Goal: Navigation & Orientation: Find specific page/section

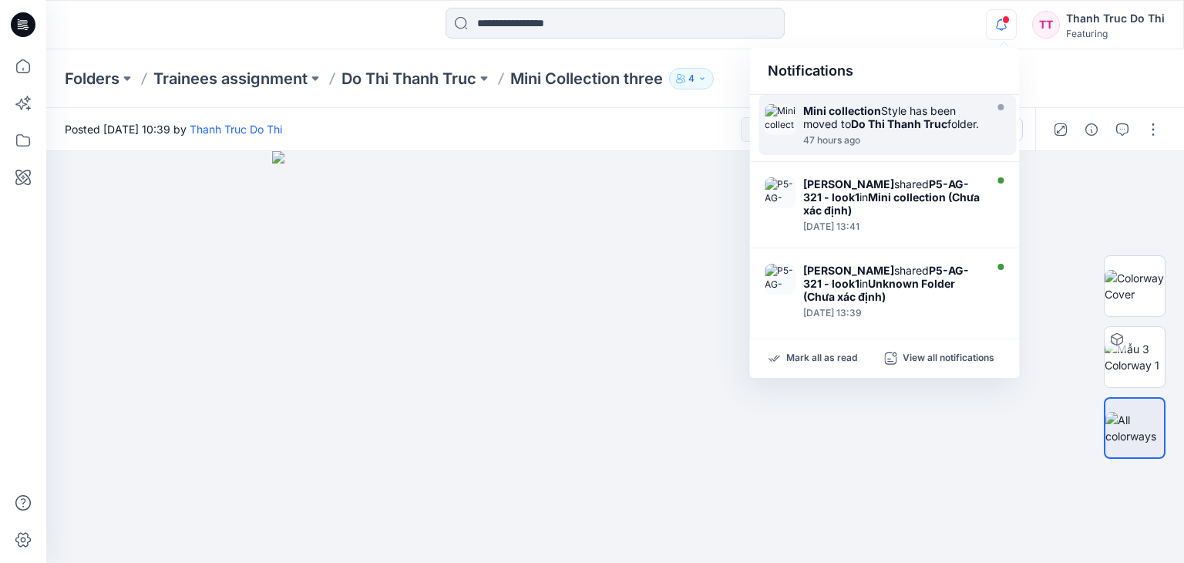
click at [849, 146] on div "47 hours ago" at bounding box center [891, 140] width 177 height 11
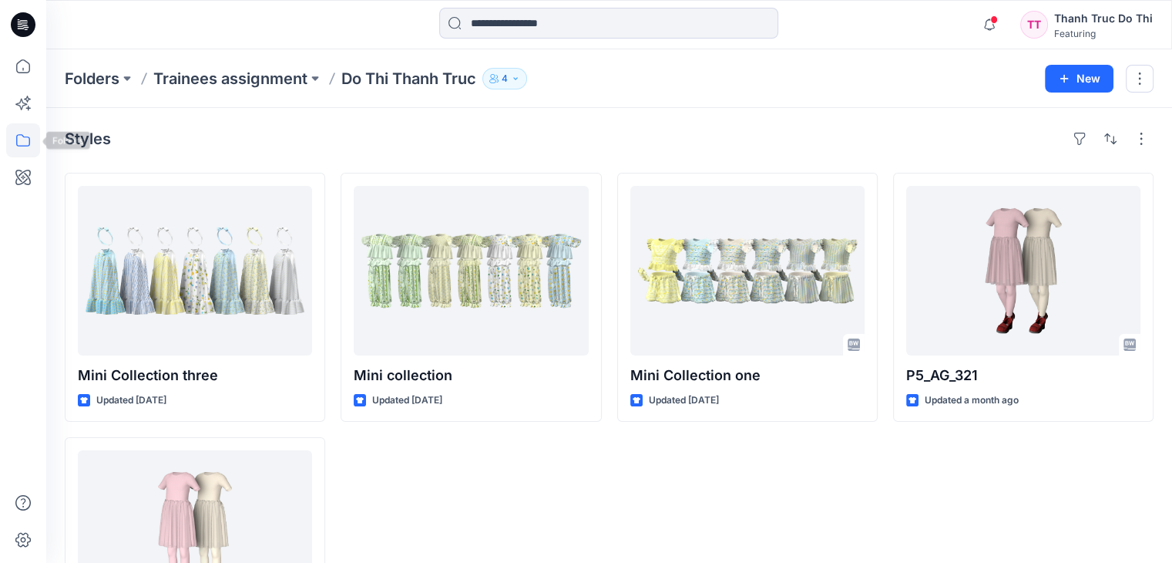
click at [23, 130] on icon at bounding box center [23, 140] width 34 height 34
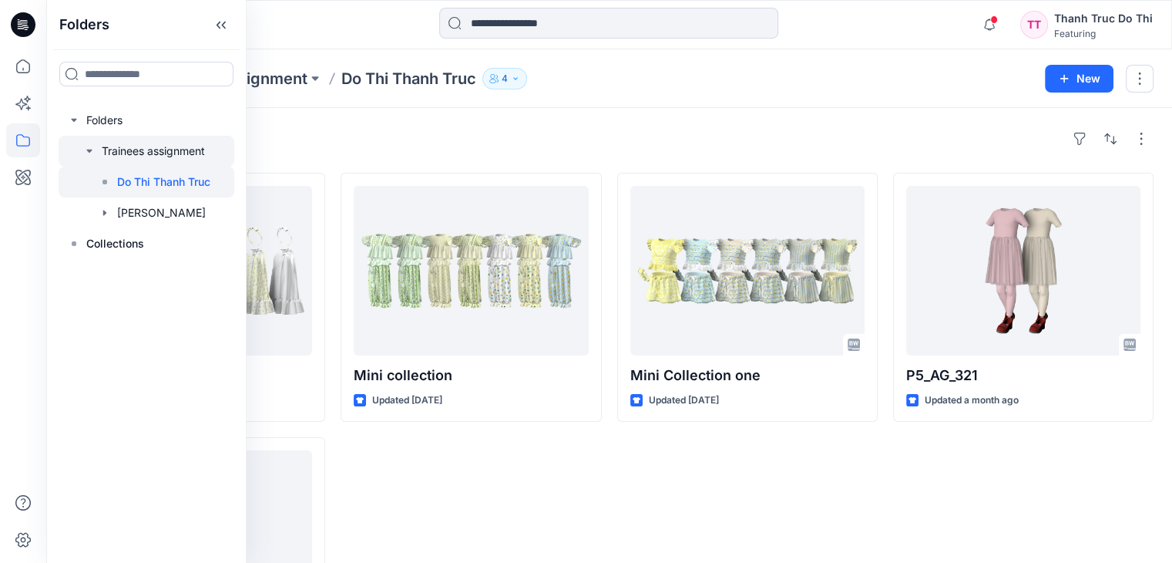
click at [154, 152] on div at bounding box center [147, 151] width 176 height 31
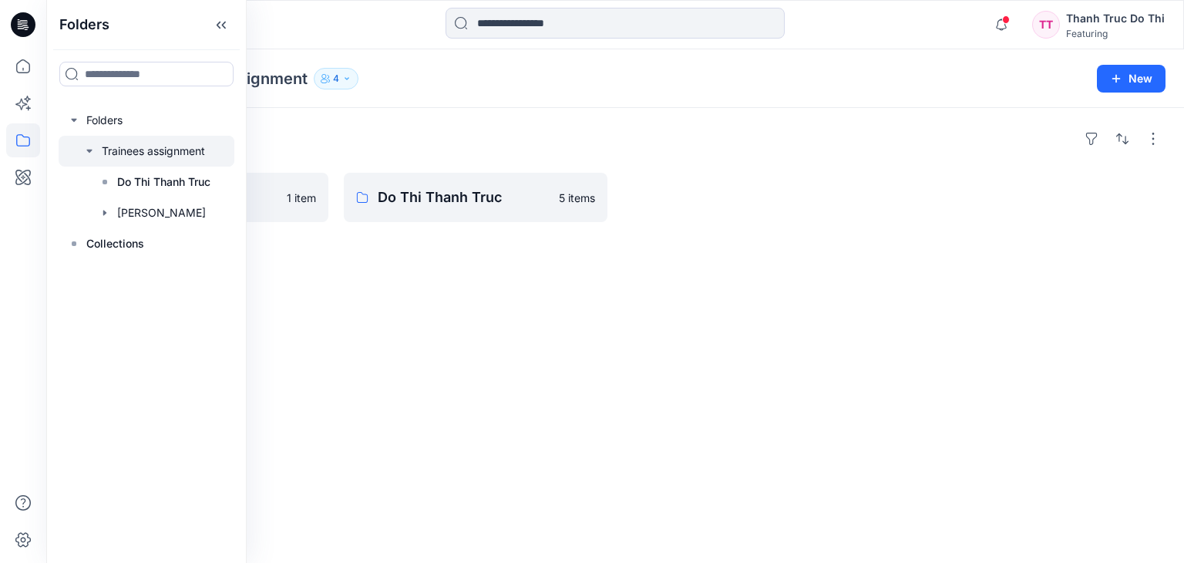
click at [479, 300] on div "[PERSON_NAME] 1 item Do [PERSON_NAME] [PERSON_NAME] 5 items" at bounding box center [614, 335] width 1137 height 455
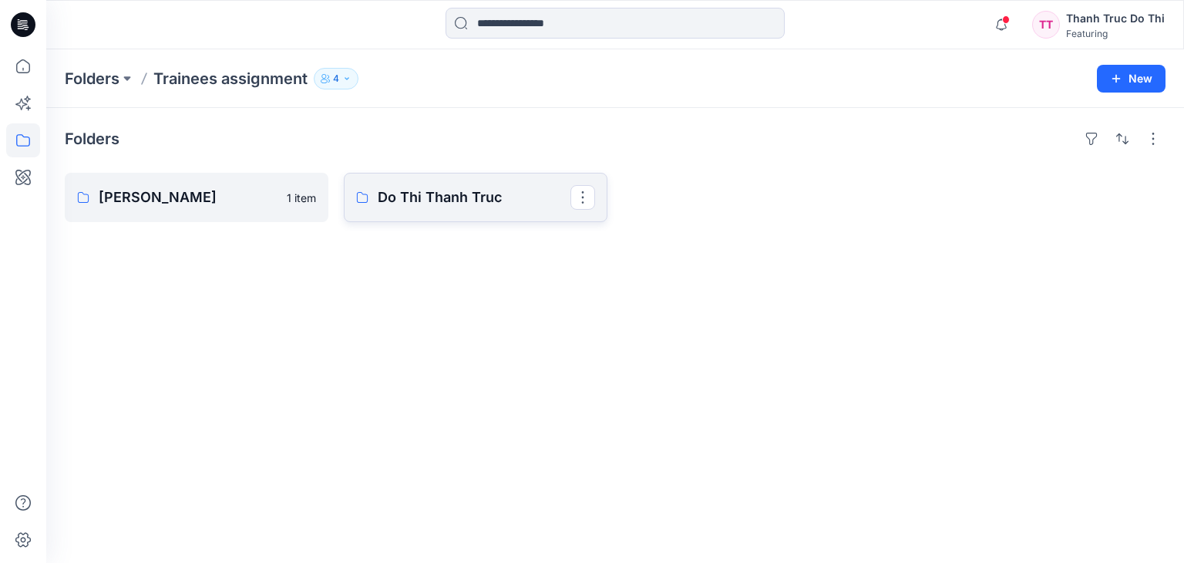
click at [369, 202] on link "Do Thi Thanh Truc" at bounding box center [476, 197] width 264 height 49
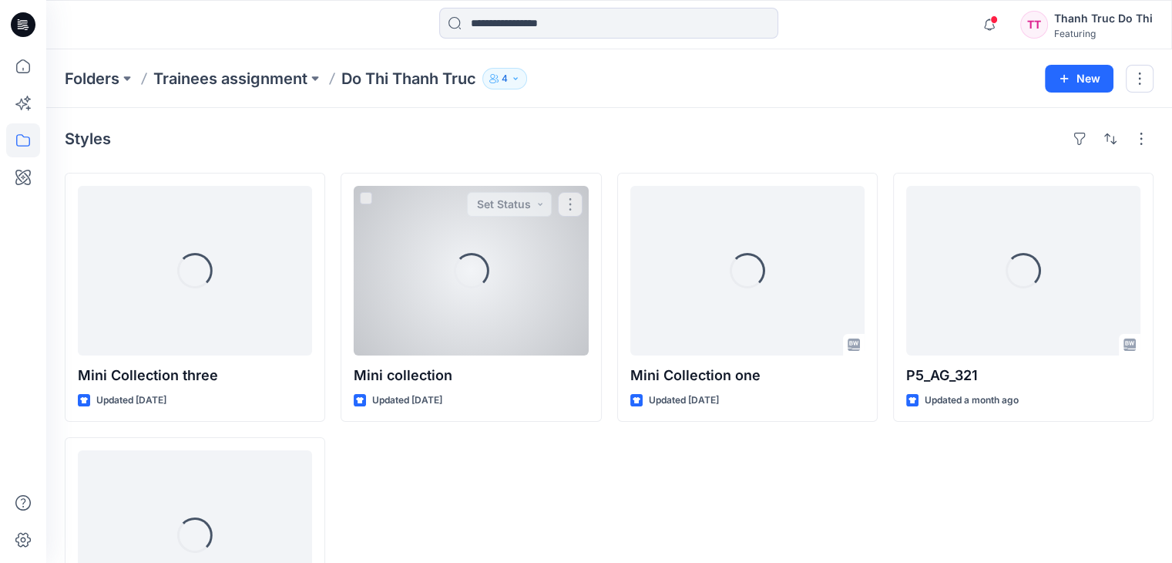
click at [369, 202] on span at bounding box center [366, 198] width 12 height 12
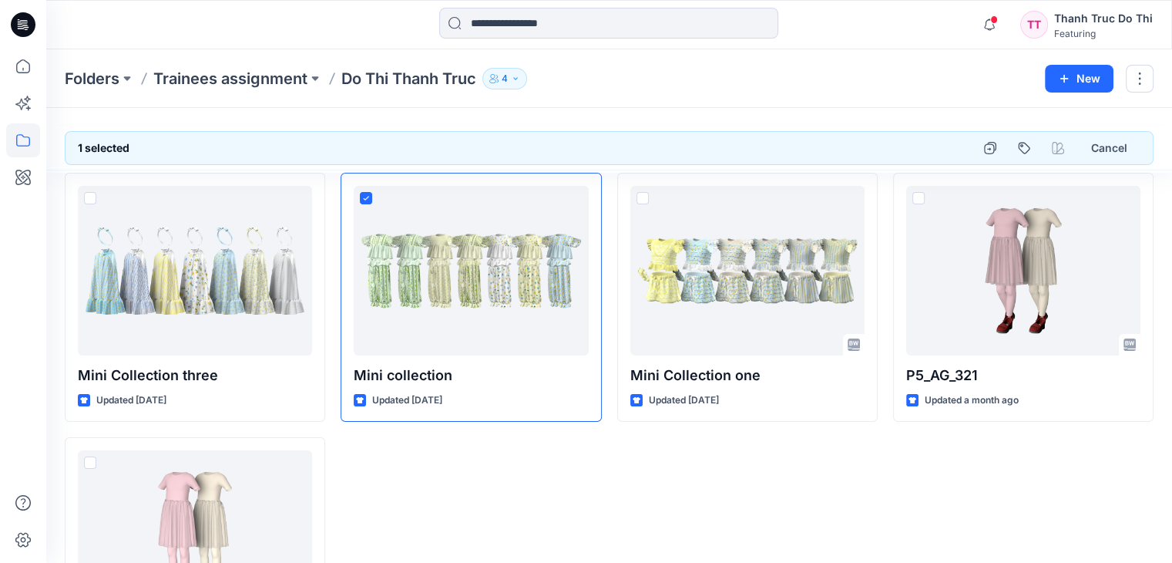
click at [515, 79] on icon "button" at bounding box center [515, 78] width 9 height 9
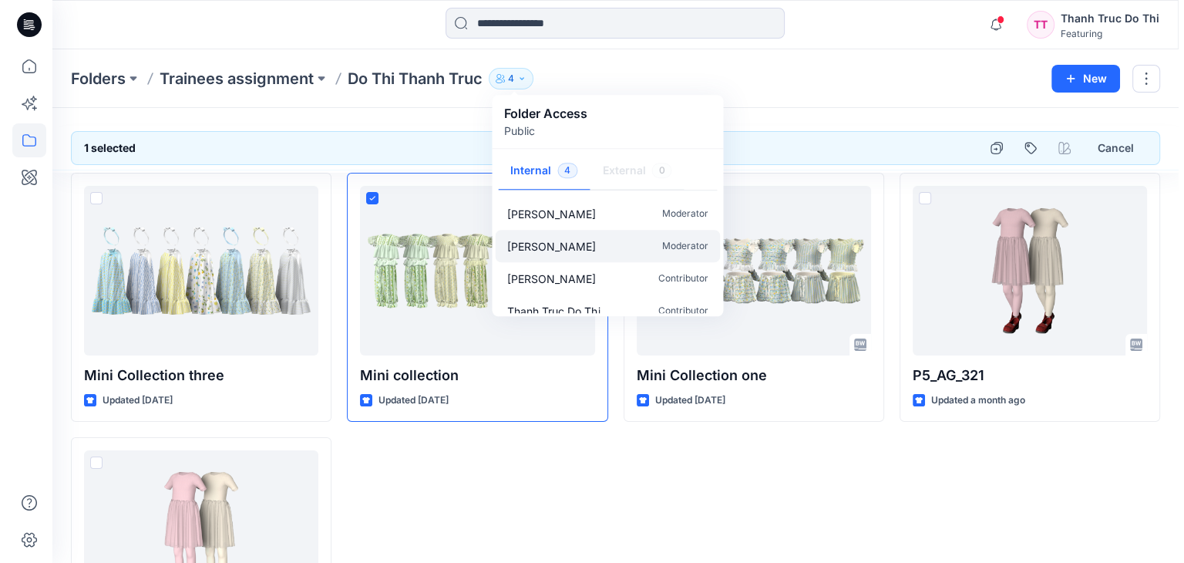
scroll to position [13, 0]
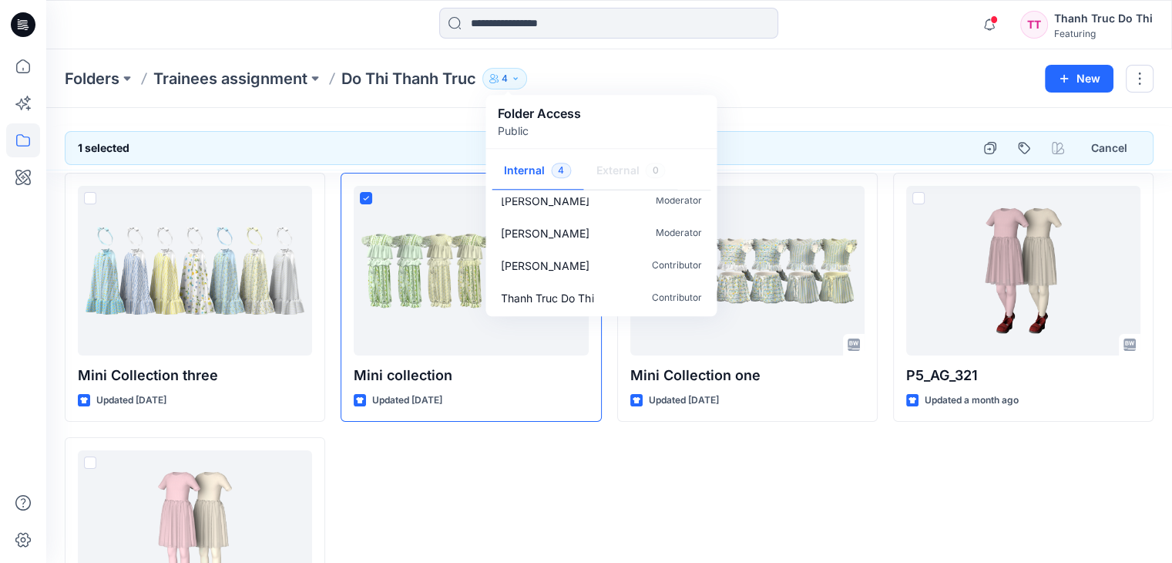
click at [656, 501] on div "Mini Collection one Updated [DATE]" at bounding box center [747, 429] width 260 height 512
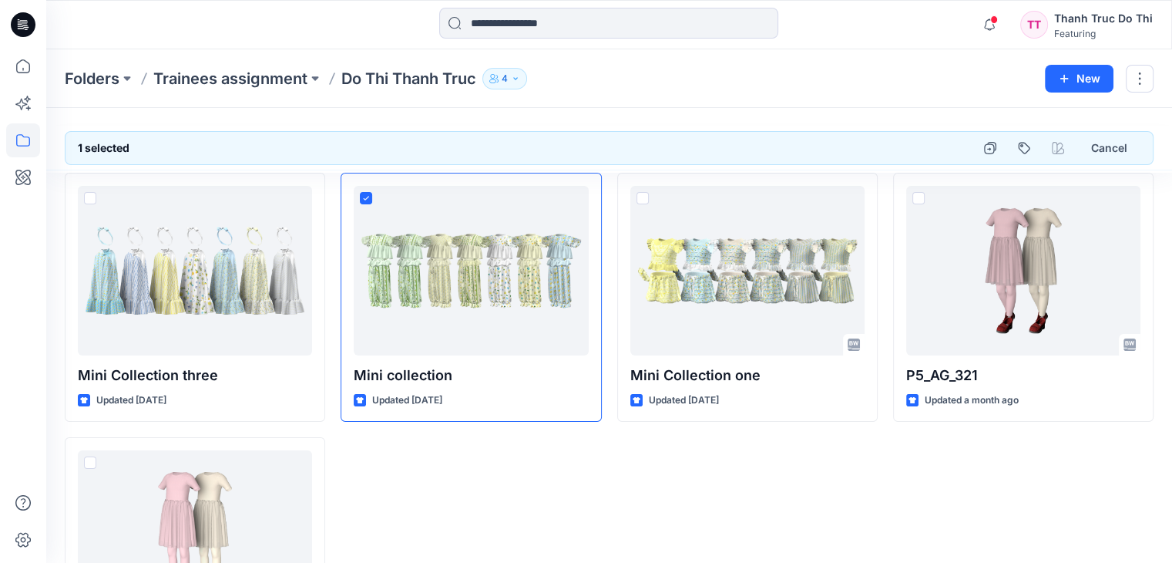
click at [95, 151] on h6 "1 selected" at bounding box center [104, 148] width 52 height 18
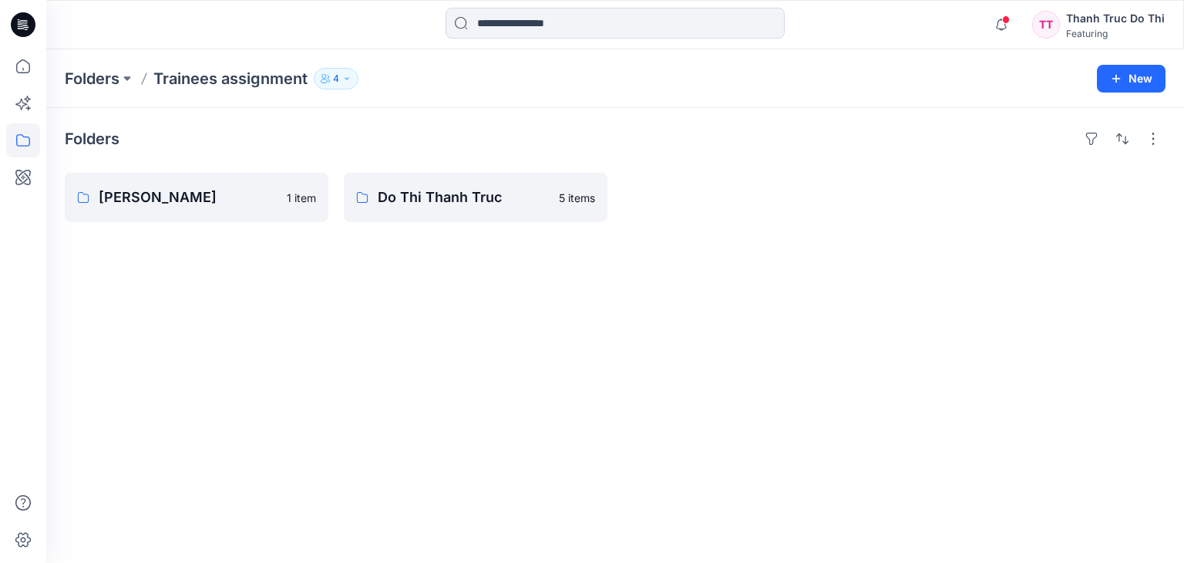
click at [348, 74] on icon "button" at bounding box center [346, 78] width 9 height 9
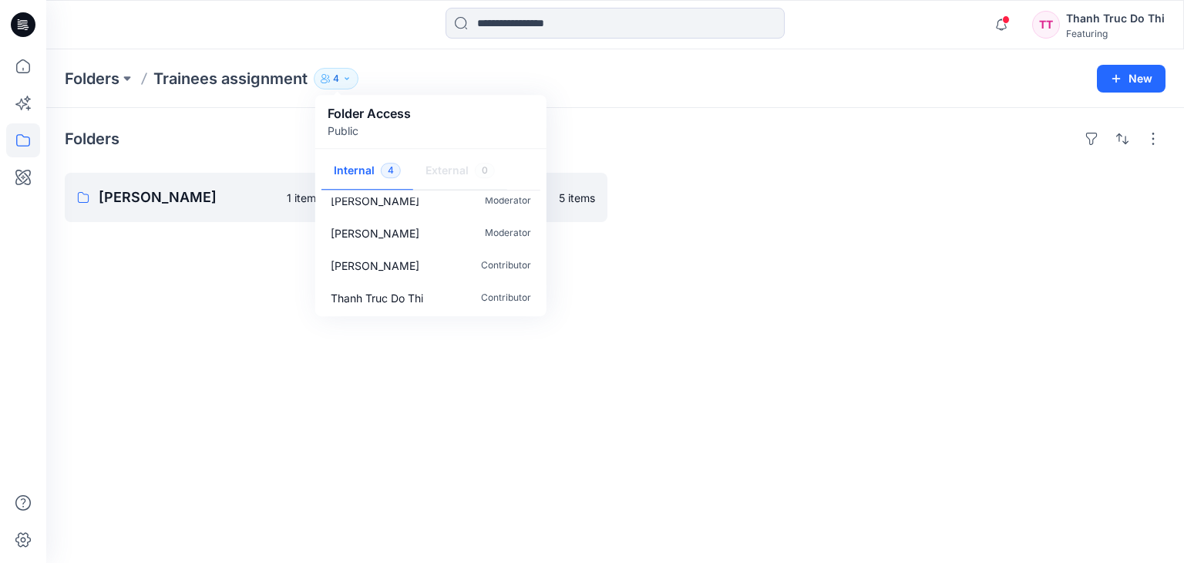
drag, startPoint x: 182, startPoint y: 312, endPoint x: 180, endPoint y: 296, distance: 16.3
click at [183, 310] on div "[PERSON_NAME] 1 item Do [PERSON_NAME] [PERSON_NAME] 5 items" at bounding box center [614, 335] width 1137 height 455
